Goal: Check status

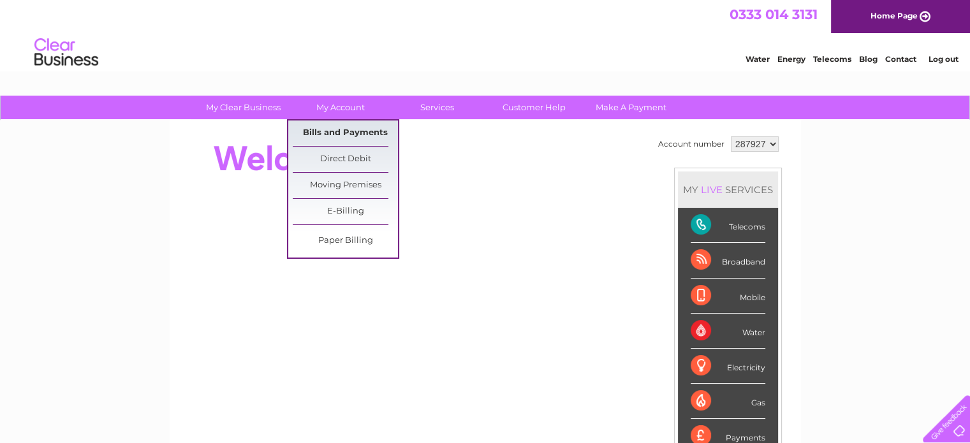
click at [334, 124] on link "Bills and Payments" at bounding box center [345, 132] width 105 height 25
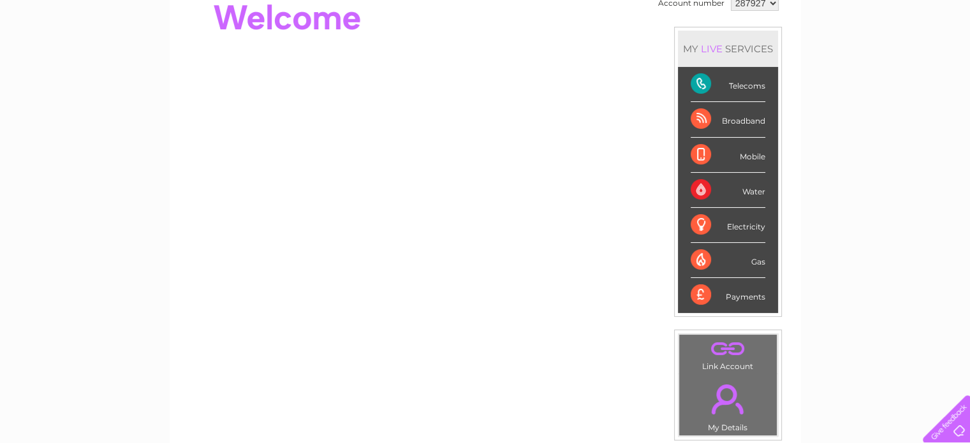
scroll to position [221, 0]
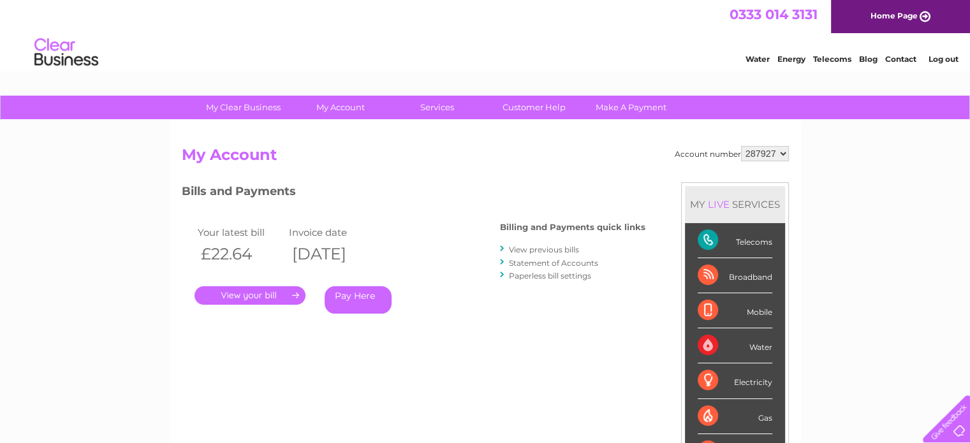
click at [245, 293] on link "." at bounding box center [249, 295] width 111 height 18
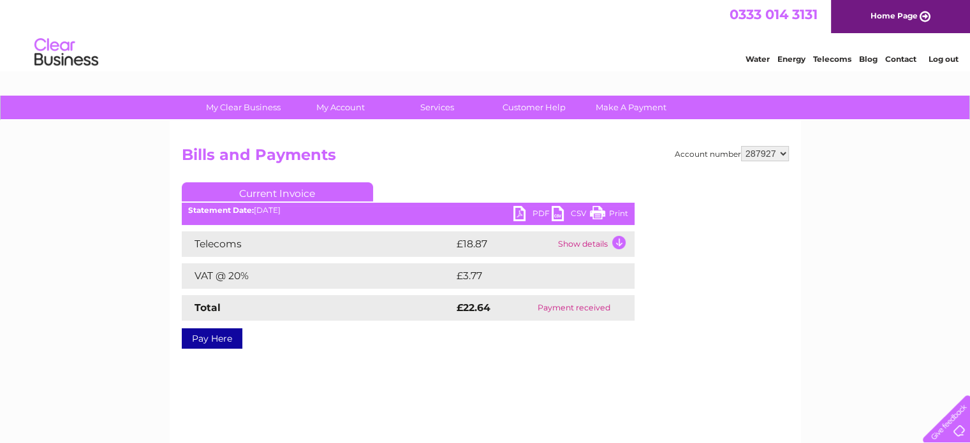
click at [622, 219] on link "Print" at bounding box center [609, 215] width 38 height 18
